Goal: Information Seeking & Learning: Learn about a topic

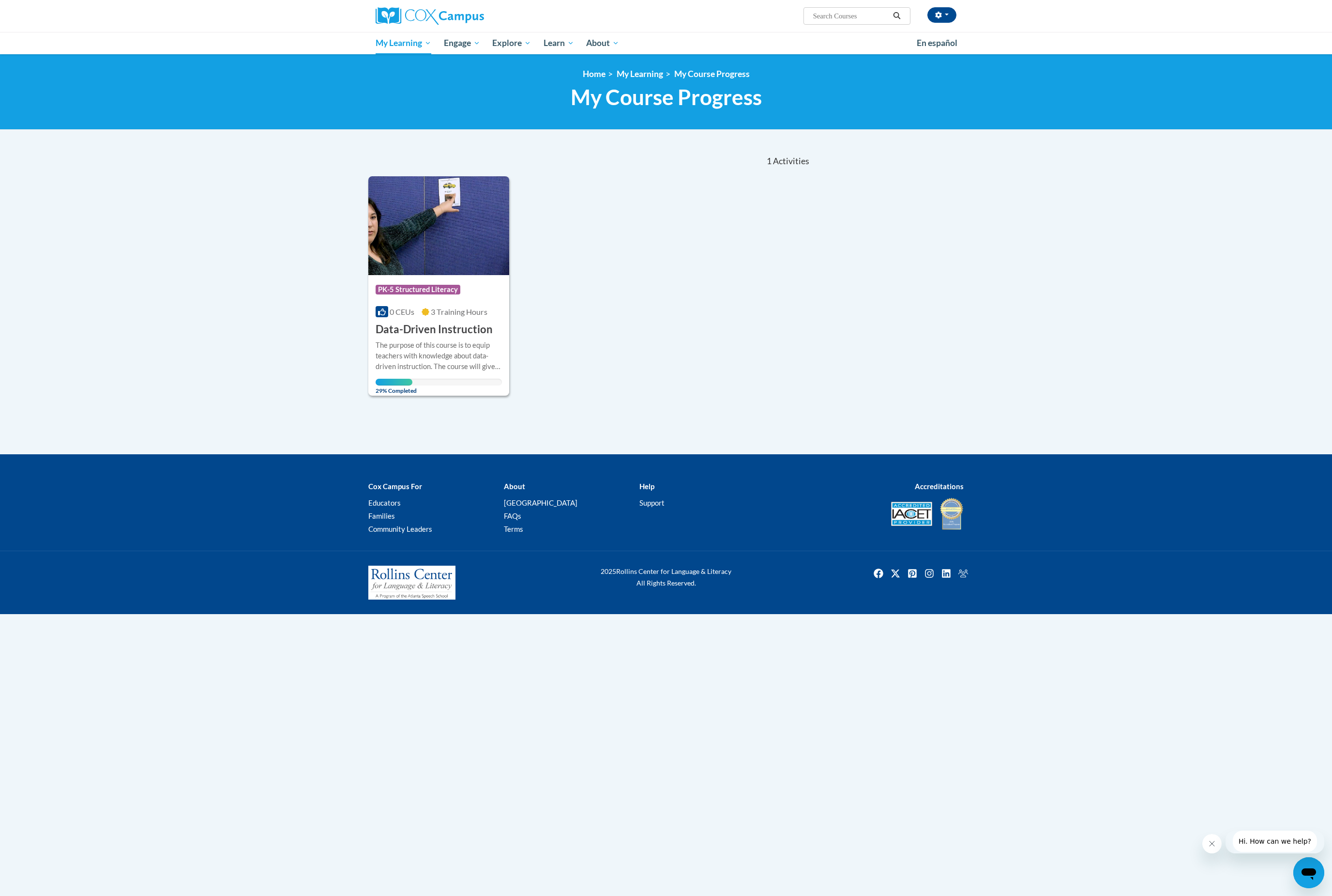
click at [162, 724] on body "Tunisia Pryor (America/New_York UTC-04:00) My Profile Inbox My Transcripts Log …" at bounding box center [666, 448] width 1332 height 896
click at [433, 18] on img at bounding box center [430, 16] width 108 height 18
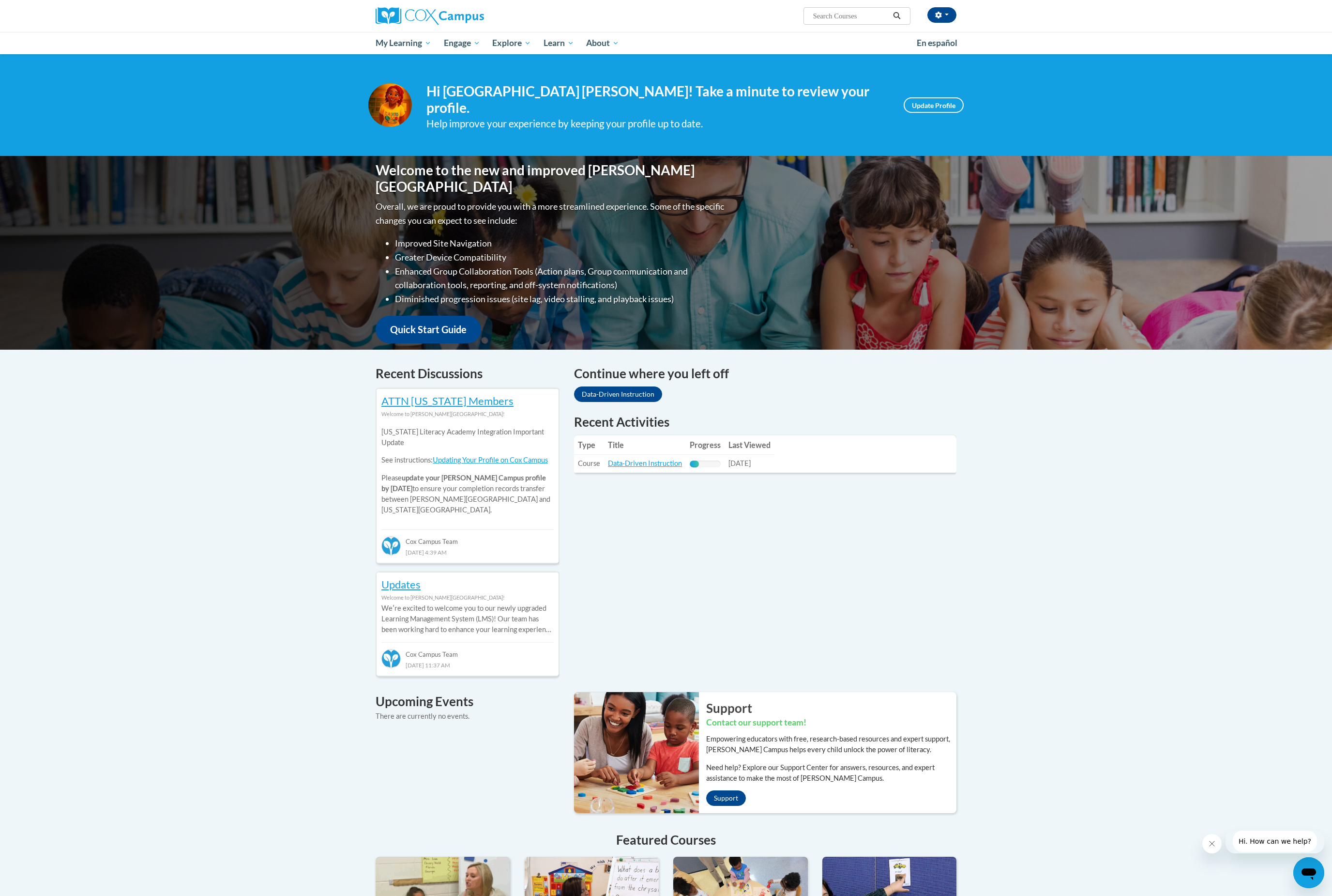
click at [657, 459] on link "Data-Driven Instruction" at bounding box center [645, 463] width 74 height 8
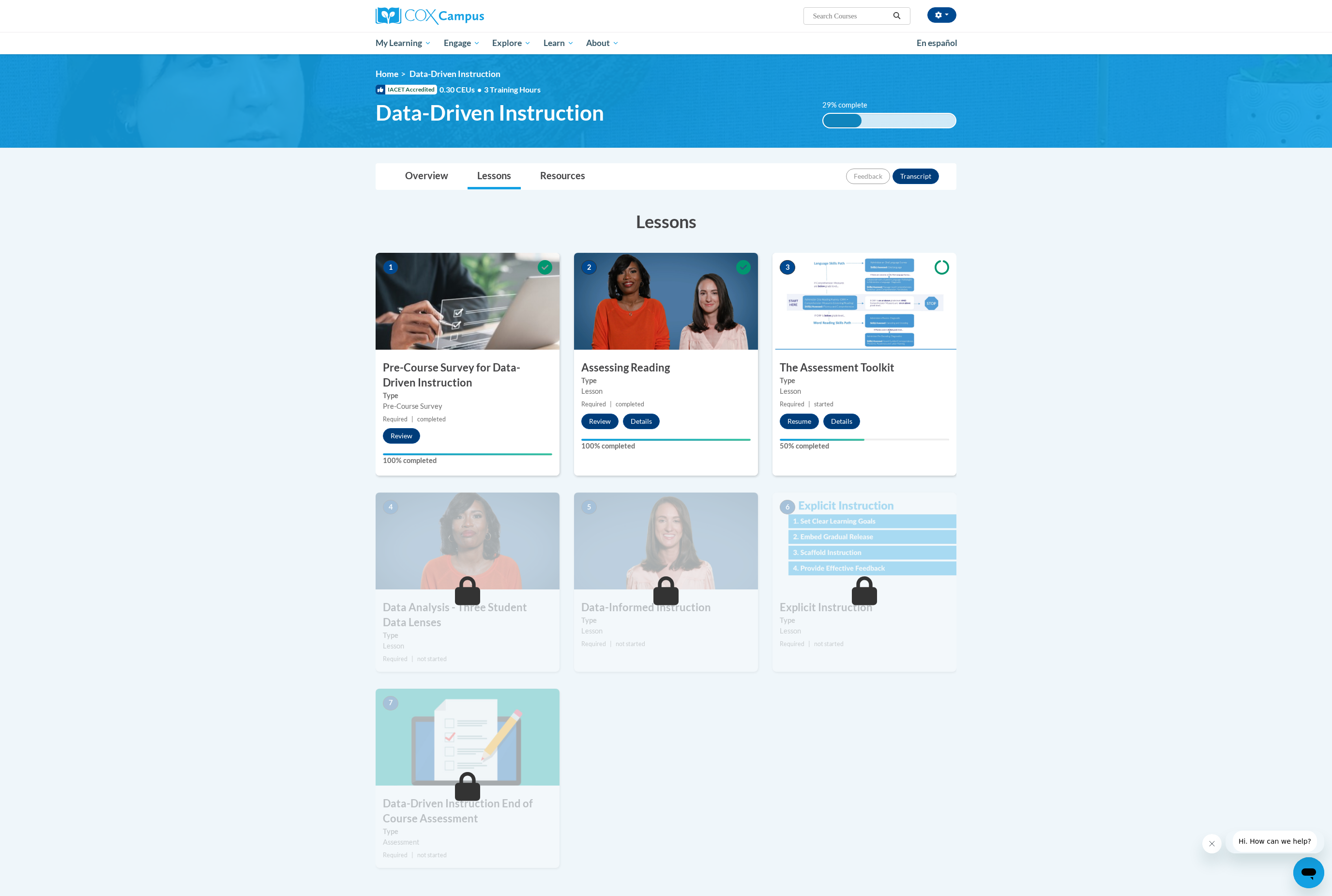
click at [795, 428] on button "Resume" at bounding box center [799, 421] width 39 height 16
click at [0, 0] on span "PK-5 Structured Literacy Program" at bounding box center [0, 0] width 0 height 0
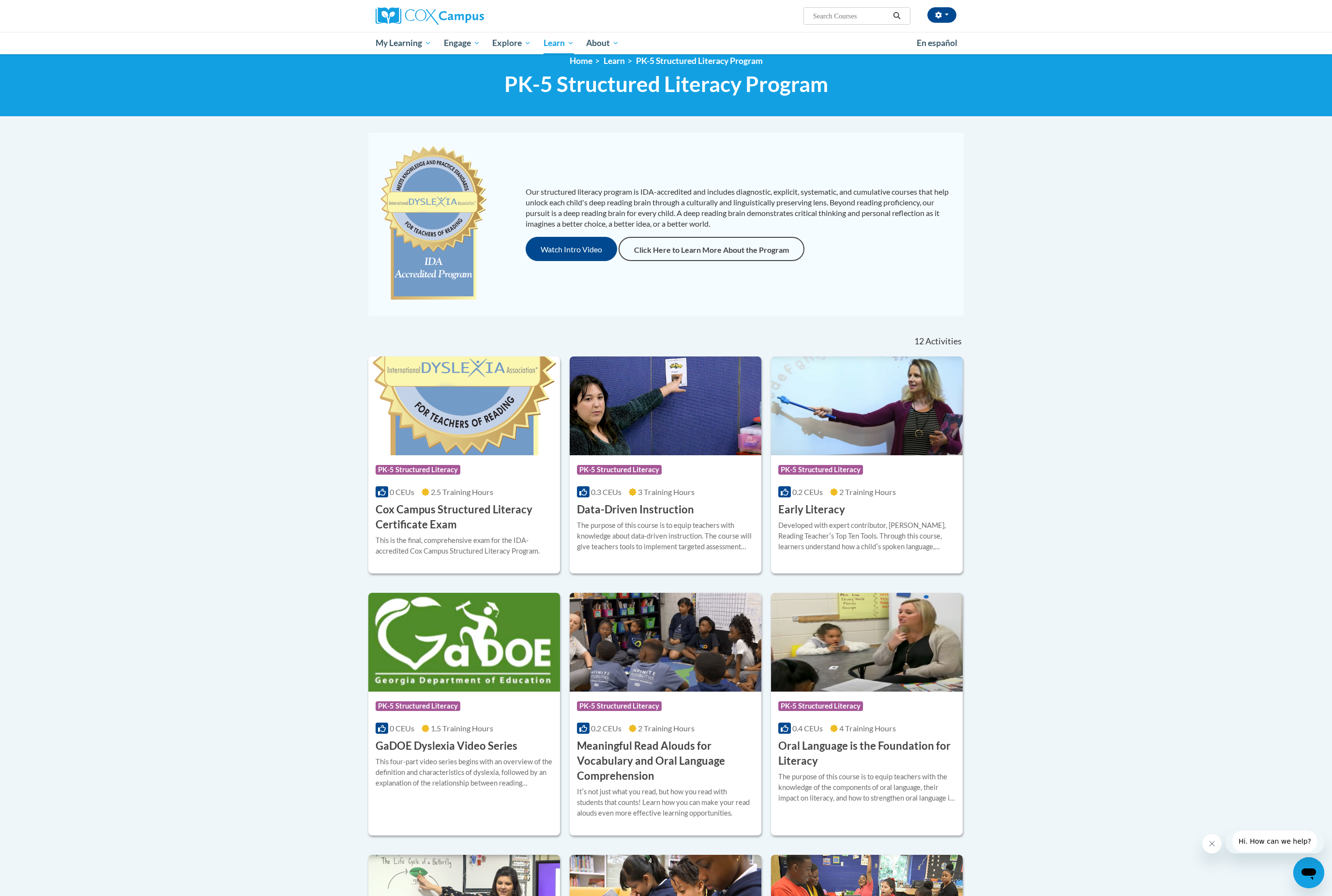
scroll to position [15, 0]
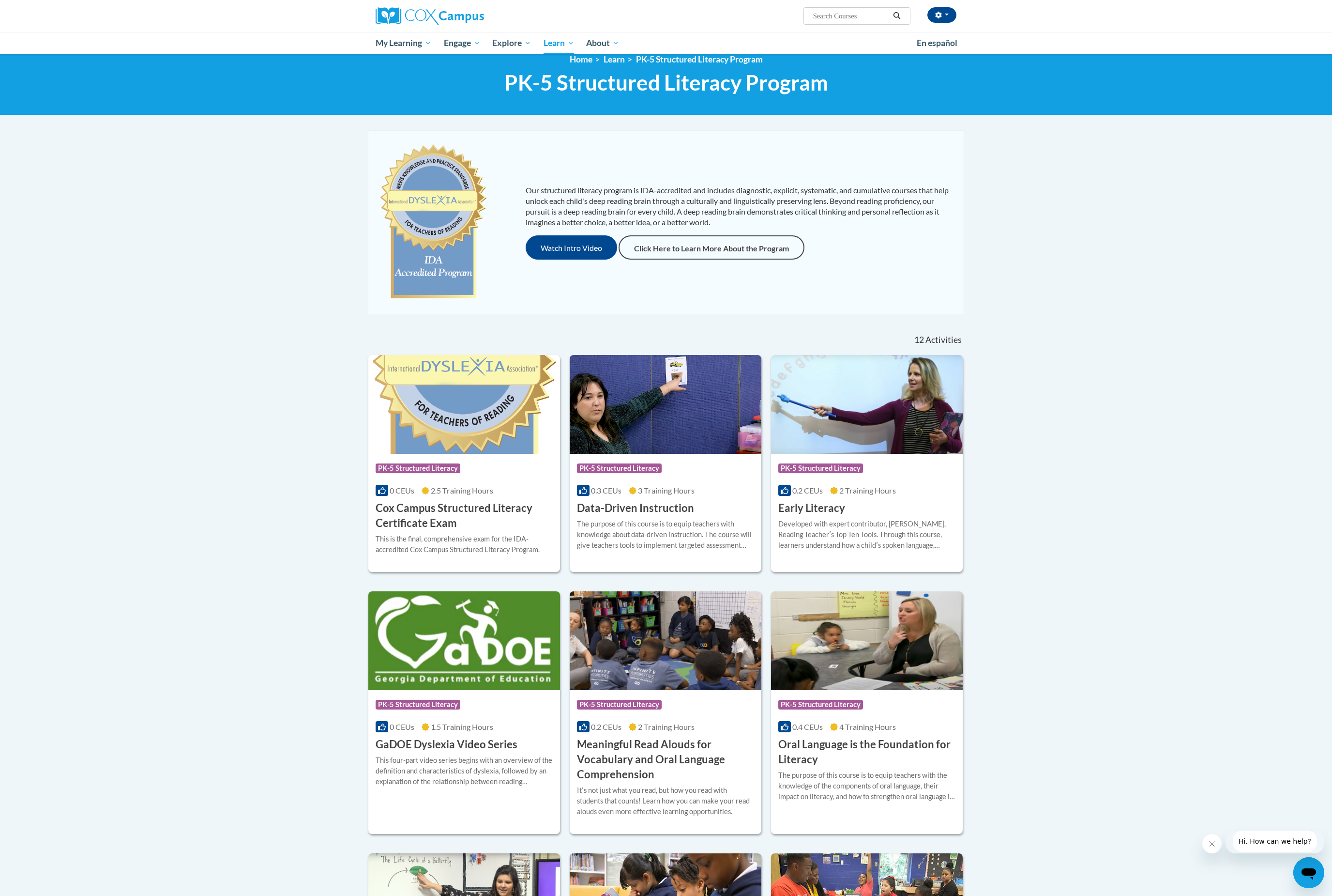
click at [828, 424] on img at bounding box center [866, 404] width 192 height 98
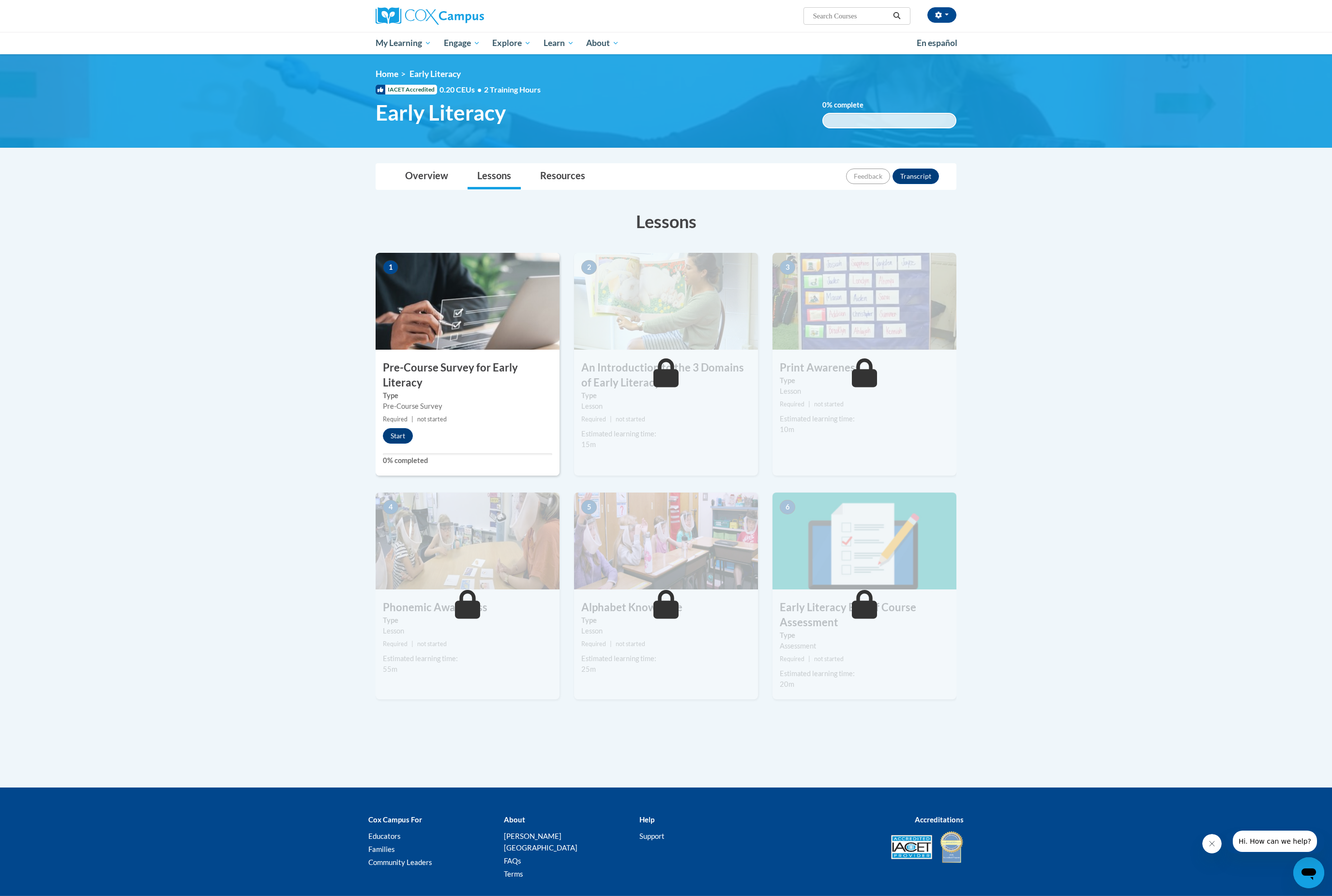
click at [405, 437] on button "Start" at bounding box center [398, 436] width 30 height 16
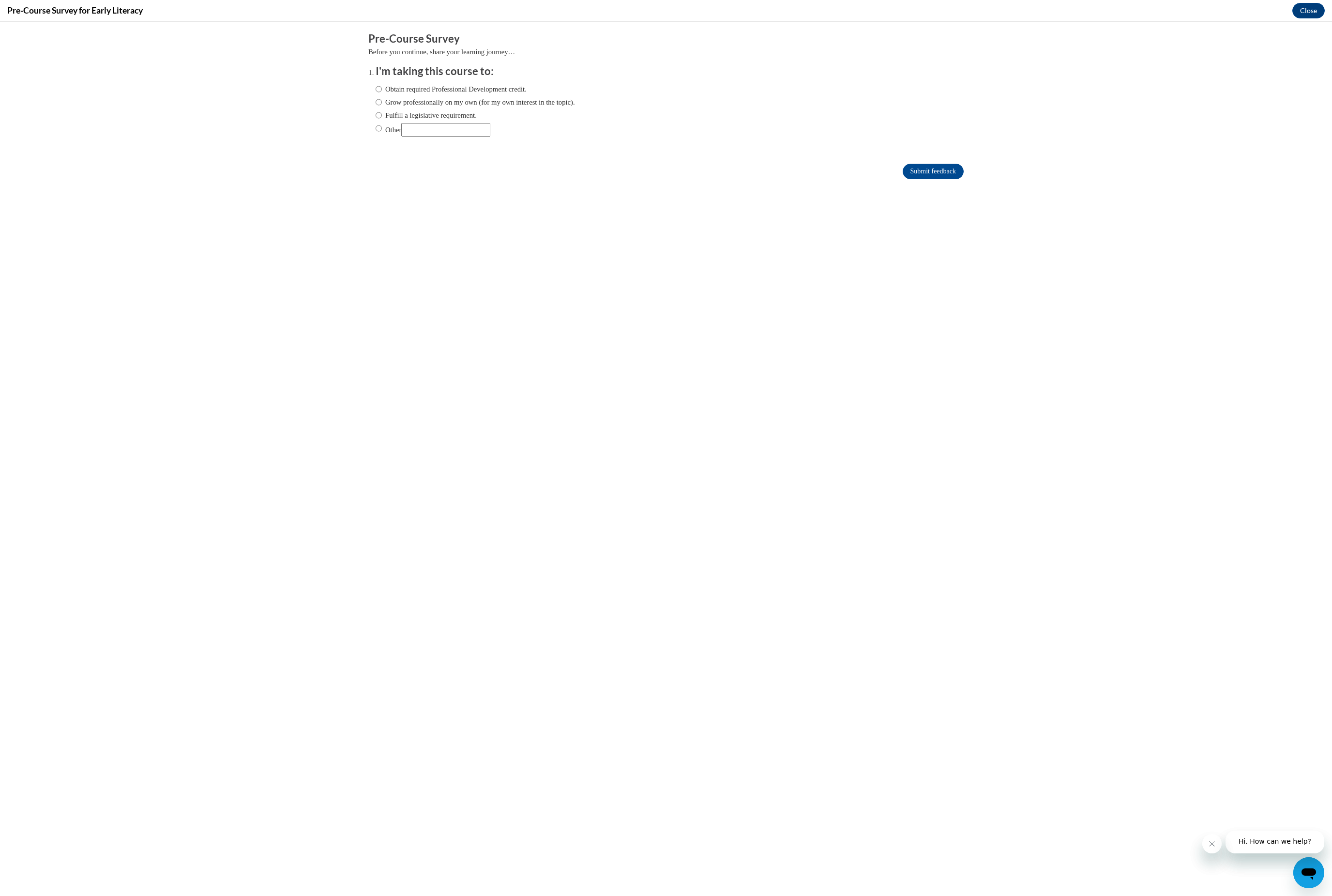
click at [377, 99] on input "Grow professionally on my own (for my own interest in the topic)." at bounding box center [379, 101] width 6 height 11
radio input "true"
click at [912, 179] on input "Submit feedback" at bounding box center [933, 171] width 61 height 16
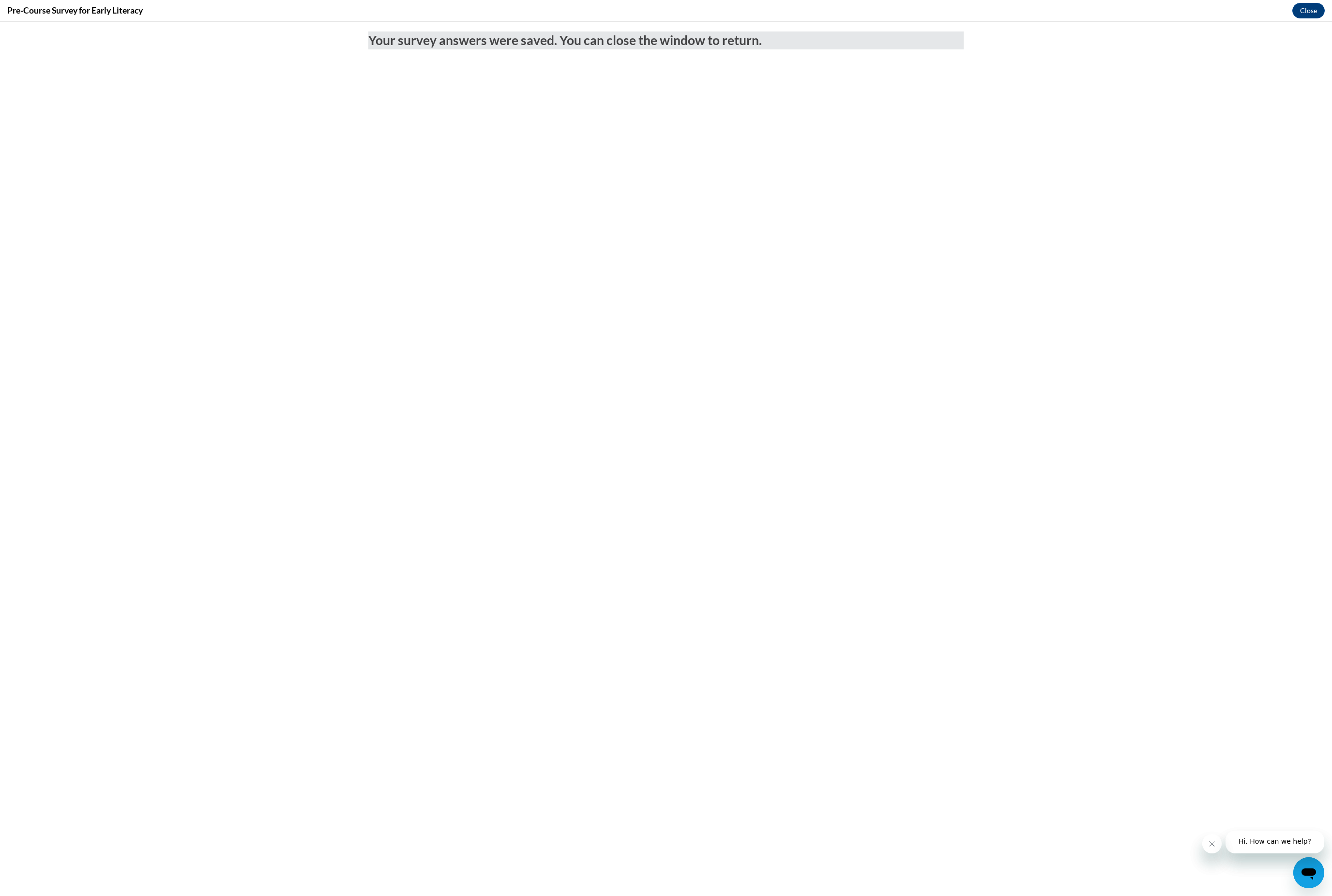
click at [1301, 6] on button "Close" at bounding box center [1308, 11] width 32 height 16
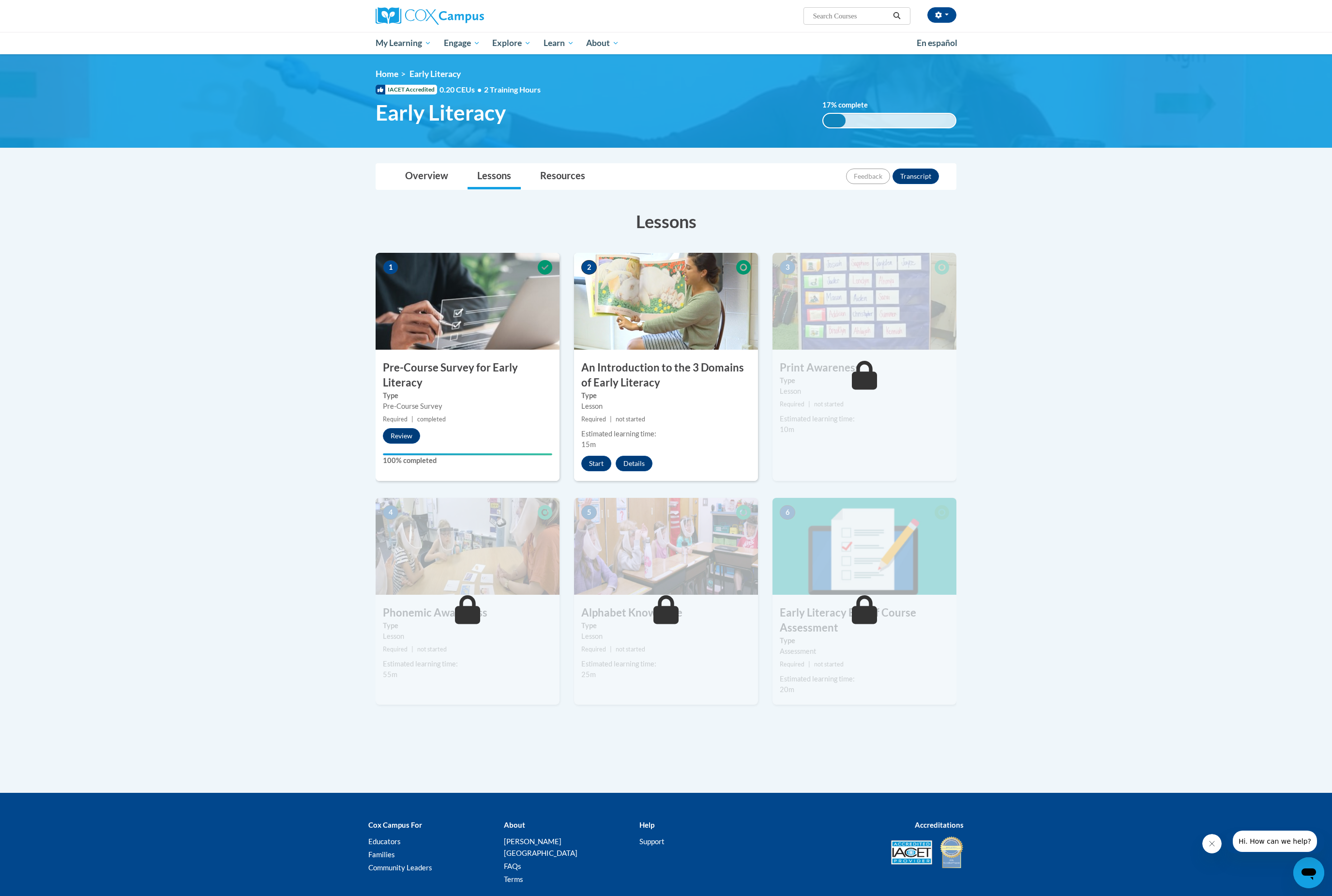
click at [606, 305] on img at bounding box center [666, 301] width 184 height 96
click at [596, 470] on button "Start" at bounding box center [597, 464] width 30 height 16
